Goal: Check status: Check status

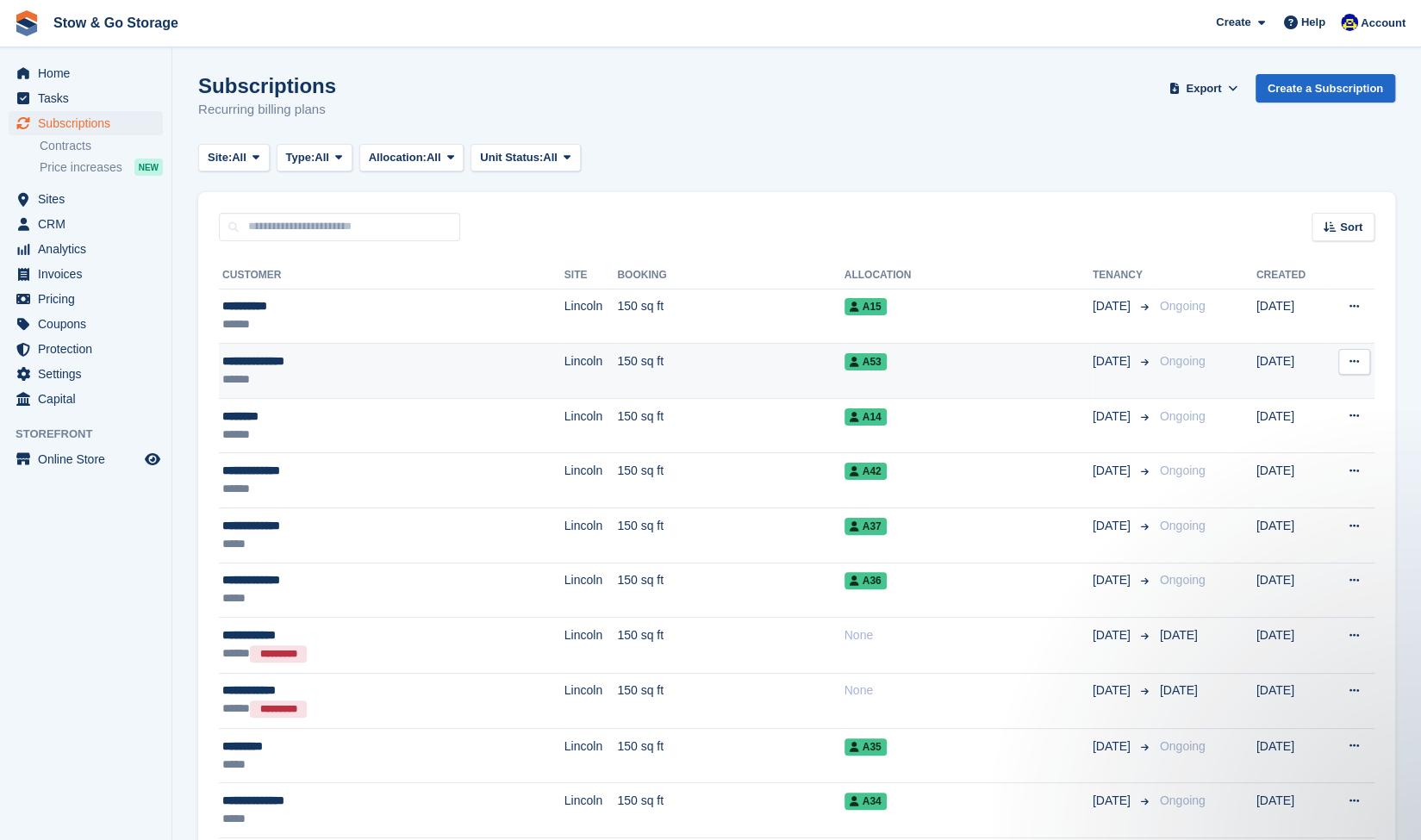
click at [317, 370] on div "******" at bounding box center [345, 379] width 245 height 18
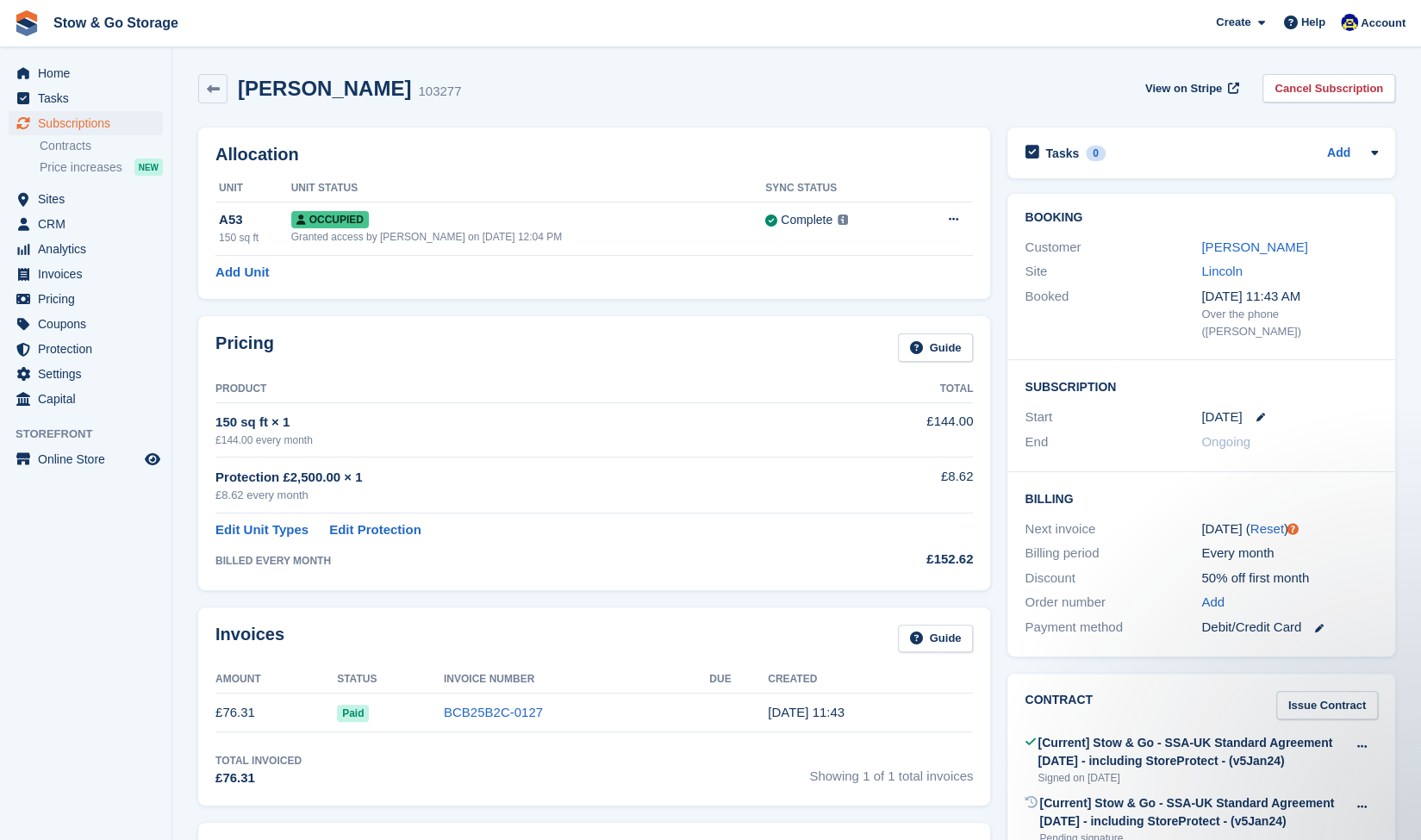
click at [251, 91] on h2 "Bonita Patrick" at bounding box center [324, 88] width 174 height 23
drag, startPoint x: 361, startPoint y: 88, endPoint x: 241, endPoint y: 79, distance: 120.3
click at [241, 79] on h2 "Bonita Patrick" at bounding box center [324, 88] width 174 height 23
click at [305, 108] on div "Bonita Patrick 103277 View on Stripe Cancel Subscription" at bounding box center [796, 93] width 1214 height 54
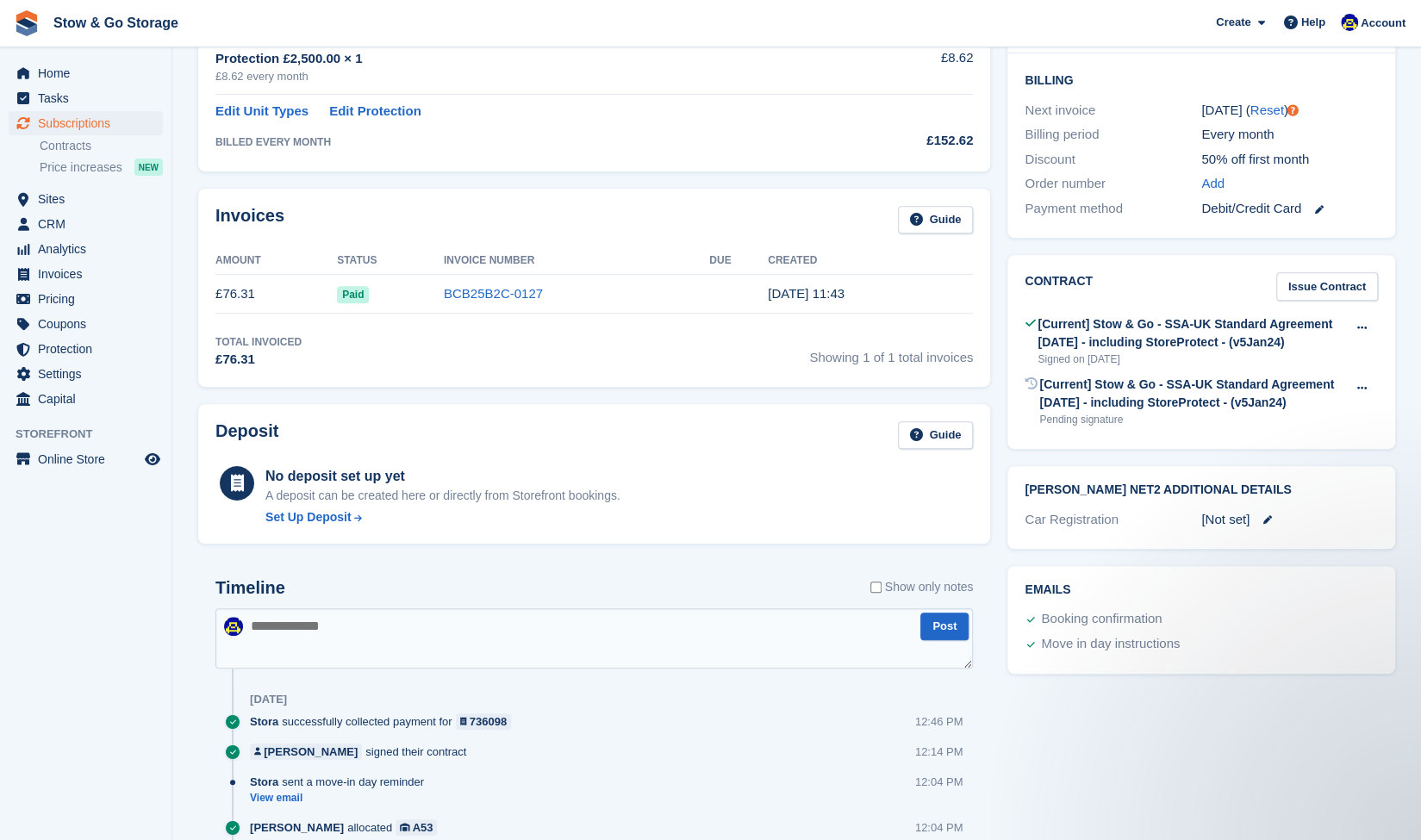
scroll to position [419, 0]
click at [1269, 752] on div "Tasks 0 Add No tasks related to Subscription #103277 Booking Customer Bonita Pa…" at bounding box center [1201, 451] width 405 height 1502
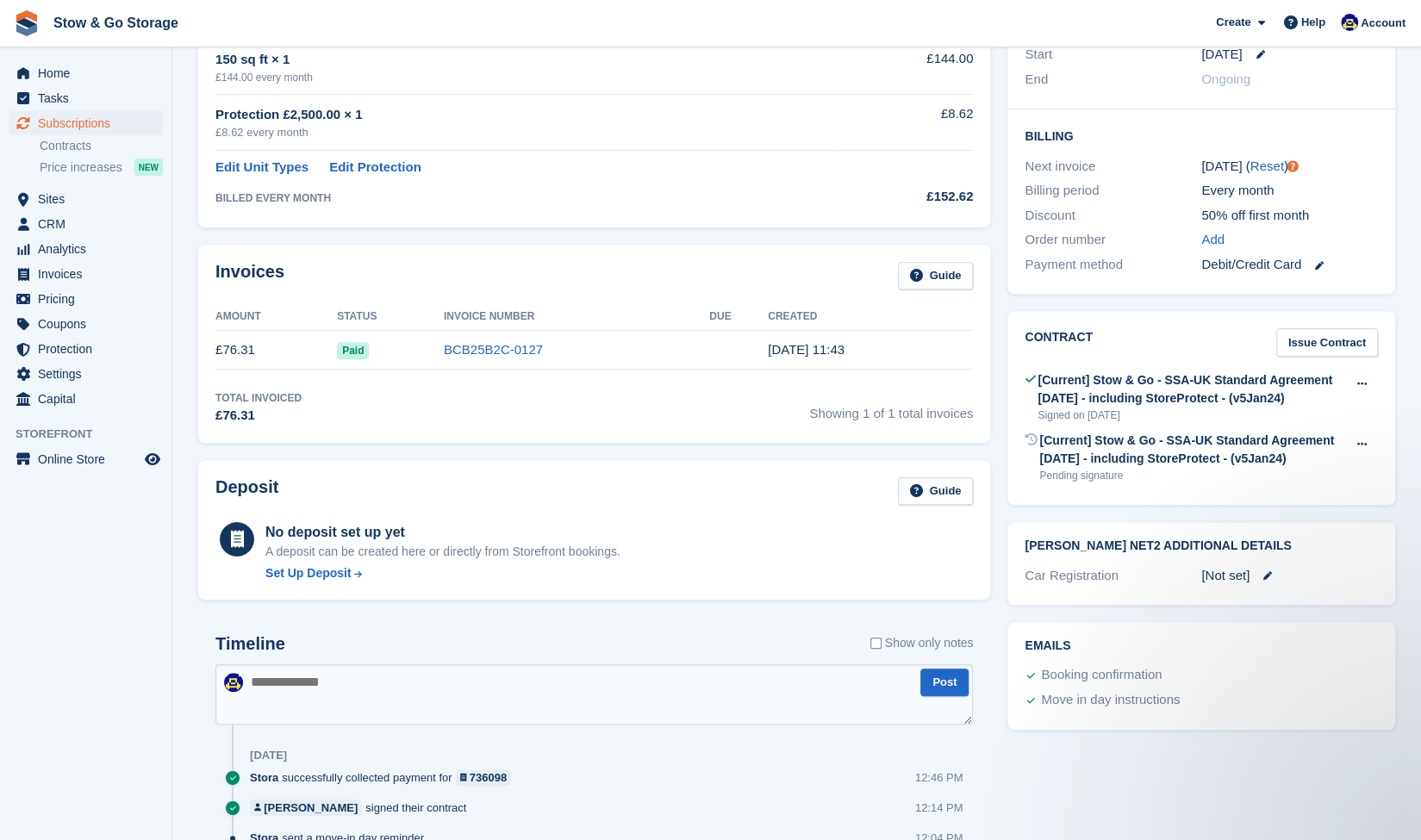
scroll to position [397, 0]
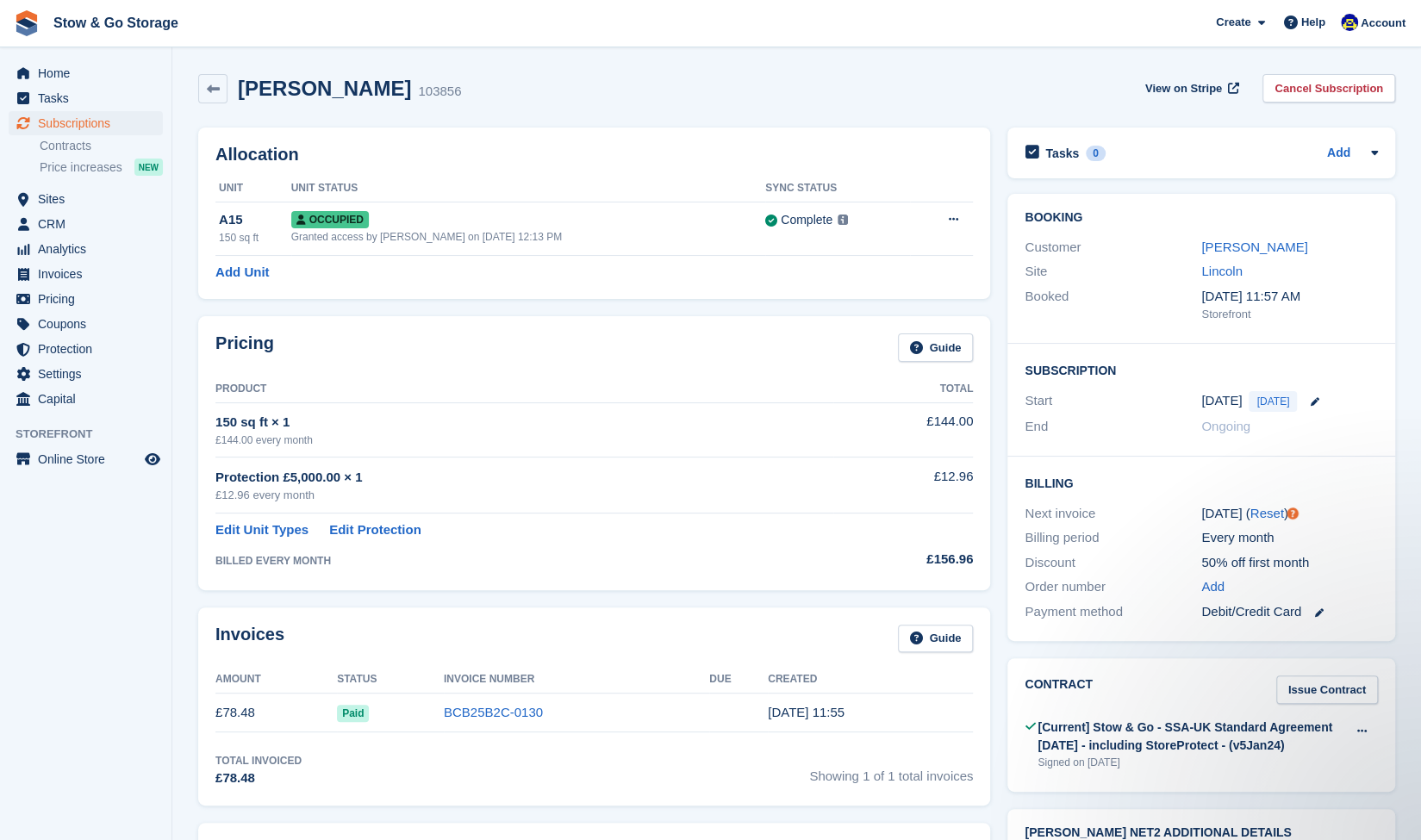
click at [400, 402] on td "150 sq ft × 1 £144.00 every month" at bounding box center [524, 429] width 618 height 54
click at [213, 95] on icon at bounding box center [213, 89] width 13 height 13
